Goal: Information Seeking & Learning: Understand process/instructions

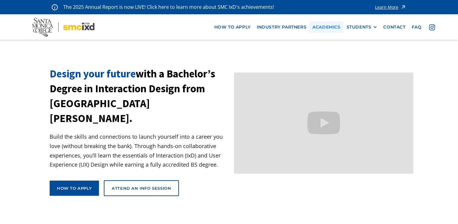
click at [321, 26] on link "Academics" at bounding box center [327, 27] width 34 height 11
click at [83, 185] on div "How to apply" at bounding box center [74, 187] width 35 height 5
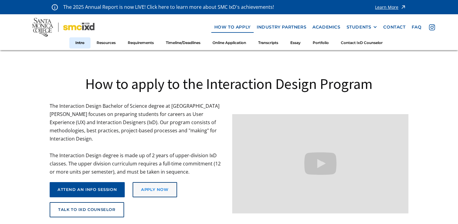
click at [153, 187] on div "Apply Now" at bounding box center [154, 189] width 27 height 5
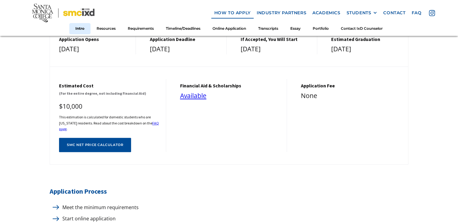
scroll to position [225, 0]
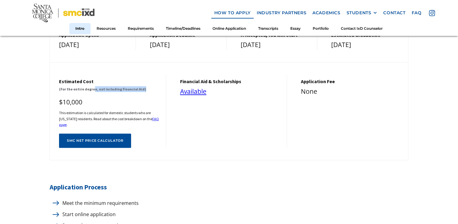
drag, startPoint x: 92, startPoint y: 84, endPoint x: 141, endPoint y: 83, distance: 49.4
click at [141, 86] on h6 "(For the entire degree, not including Financial Aid)" at bounding box center [109, 89] width 101 height 6
click at [61, 112] on h6 "This estimation is calculated for domestic students who are California resident…" at bounding box center [109, 119] width 101 height 18
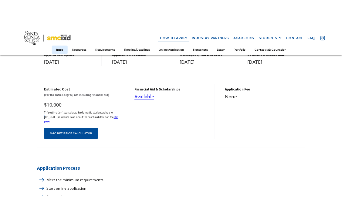
scroll to position [233, 0]
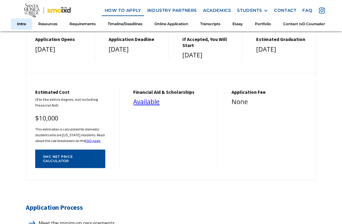
click at [125, 89] on div "financial aid & Scholarships Available" at bounding box center [170, 126] width 93 height 83
drag, startPoint x: 81, startPoint y: 107, endPoint x: 83, endPoint y: 121, distance: 13.8
click at [83, 121] on div "Estimated cost (For the entire degree, not including Financial Aid) $10,000 Thi…" at bounding box center [72, 126] width 93 height 83
drag, startPoint x: 83, startPoint y: 121, endPoint x: 138, endPoint y: 140, distance: 58.3
click at [138, 140] on div "financial aid & Scholarships Available" at bounding box center [170, 126] width 93 height 83
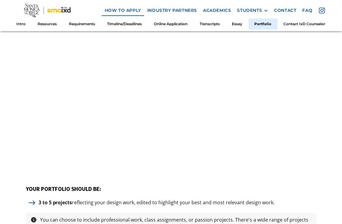
scroll to position [2485, 0]
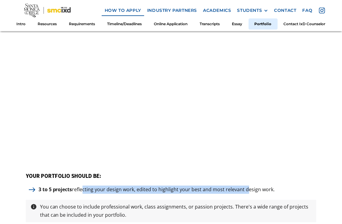
drag, startPoint x: 81, startPoint y: 190, endPoint x: 245, endPoint y: 183, distance: 164.4
click at [245, 185] on p "3 to 5 projects reflecting your design work, edited to highlight your best and …" at bounding box center [156, 189] width 242 height 8
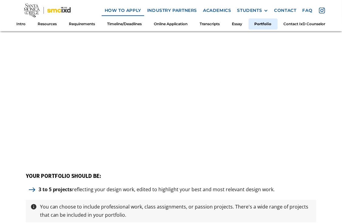
click at [254, 185] on p "3 to 5 projects reflecting your design work, edited to highlight your best and …" at bounding box center [156, 189] width 242 height 8
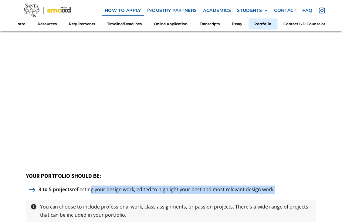
drag, startPoint x: 272, startPoint y: 187, endPoint x: 89, endPoint y: 188, distance: 182.4
click at [89, 188] on p "3 to 5 projects reflecting your design work, edited to highlight your best and …" at bounding box center [156, 189] width 242 height 8
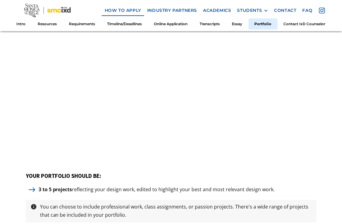
drag, startPoint x: 89, startPoint y: 188, endPoint x: 59, endPoint y: 188, distance: 30.6
click at [59, 188] on strong "3 to 5 projects" at bounding box center [55, 189] width 34 height 7
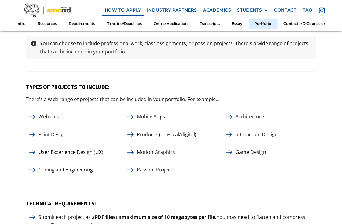
scroll to position [2656, 0]
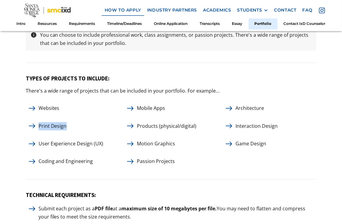
drag, startPoint x: 40, startPoint y: 121, endPoint x: 78, endPoint y: 121, distance: 37.9
click at [78, 122] on div "Print Design" at bounding box center [73, 126] width 94 height 8
drag, startPoint x: 73, startPoint y: 138, endPoint x: 71, endPoint y: 142, distance: 4.3
click at [71, 142] on p "User Experience Design (UX)" at bounding box center [70, 143] width 71 height 8
